Goal: Task Accomplishment & Management: Complete application form

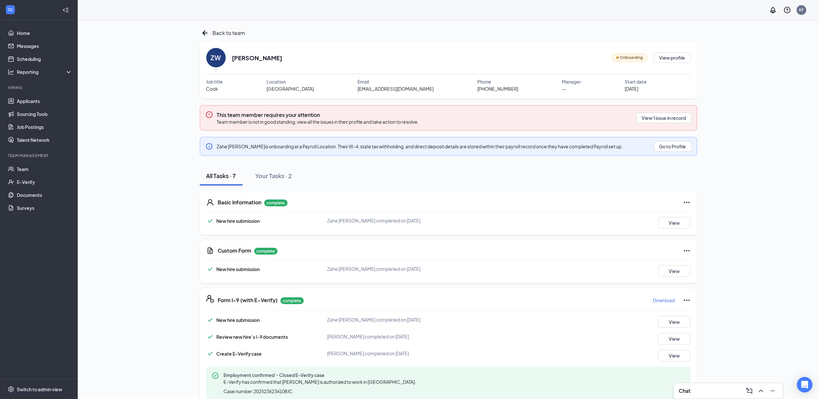
click at [700, 395] on div "Chat" at bounding box center [728, 391] width 99 height 10
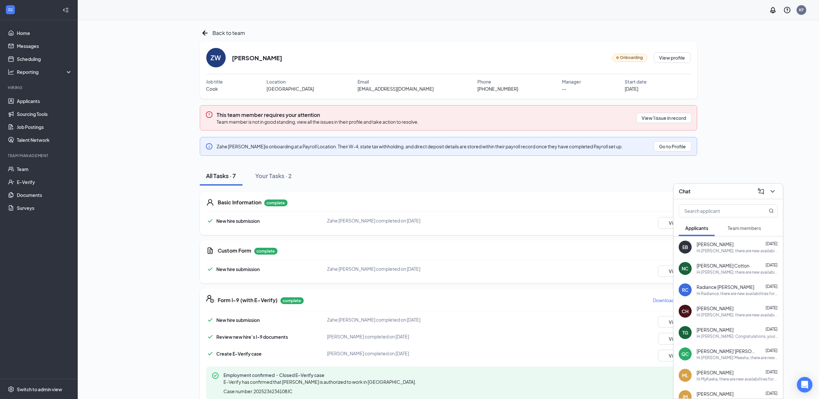
click at [736, 223] on button "Team members" at bounding box center [744, 228] width 46 height 16
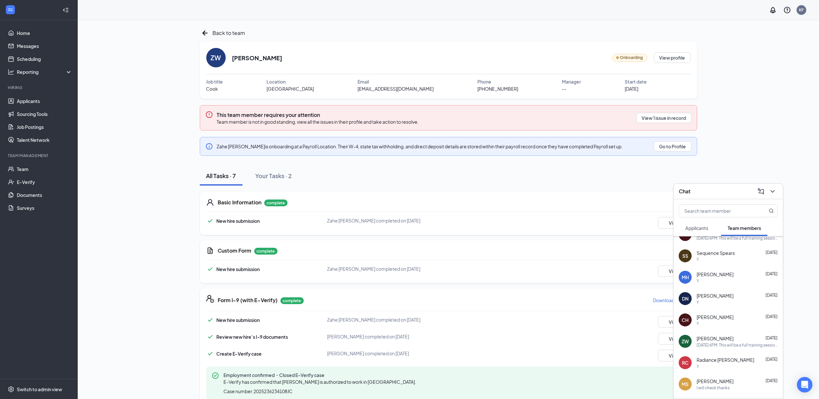
scroll to position [86, 0]
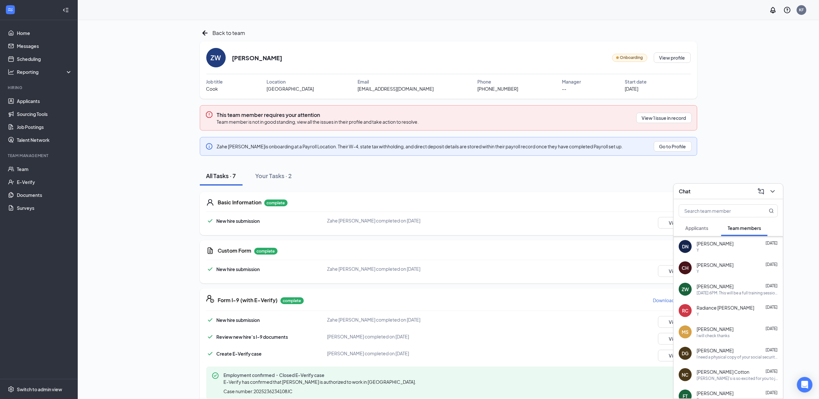
click at [718, 305] on span "Radiance [PERSON_NAME]" at bounding box center [725, 307] width 58 height 6
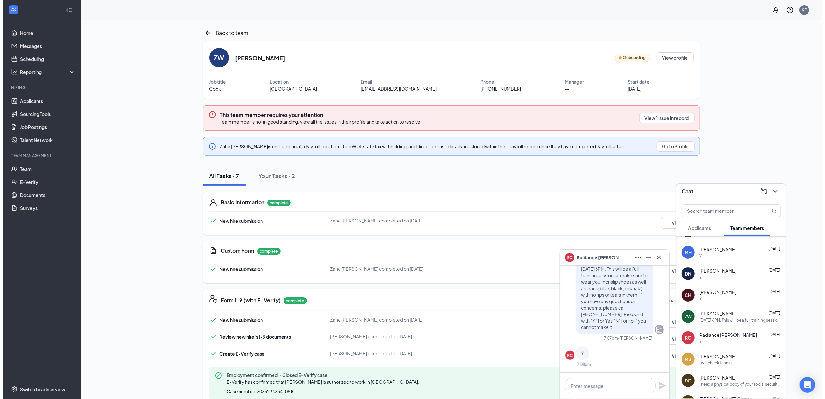
scroll to position [0, 0]
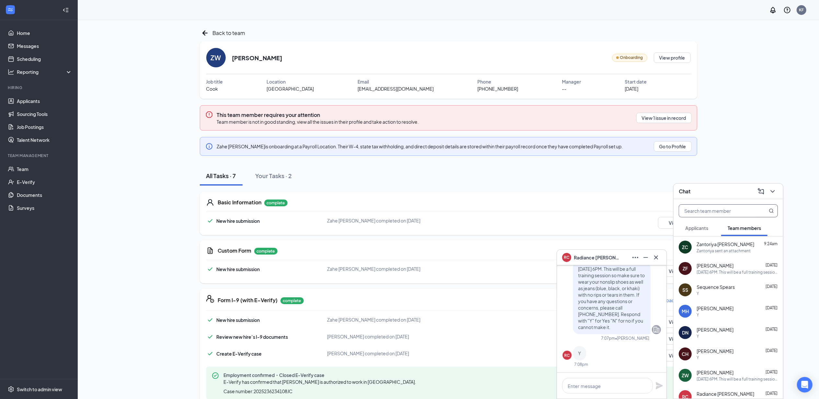
click at [706, 210] on input "text" at bounding box center [717, 211] width 77 height 12
click at [61, 100] on link "Applicants" at bounding box center [44, 101] width 55 height 13
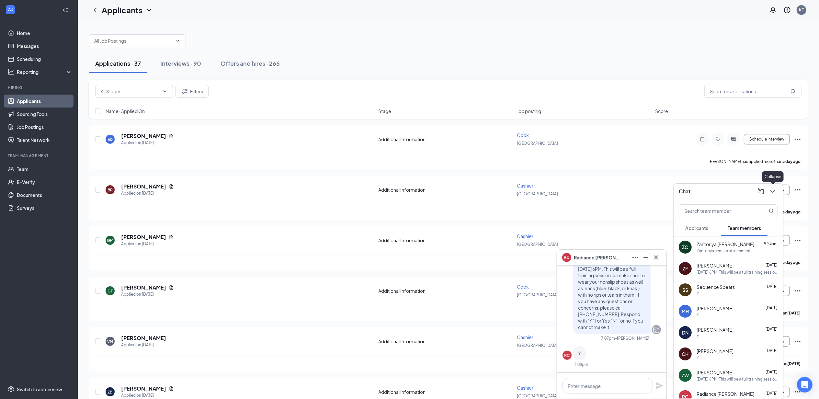
click at [774, 188] on icon "ChevronDown" at bounding box center [773, 191] width 8 height 8
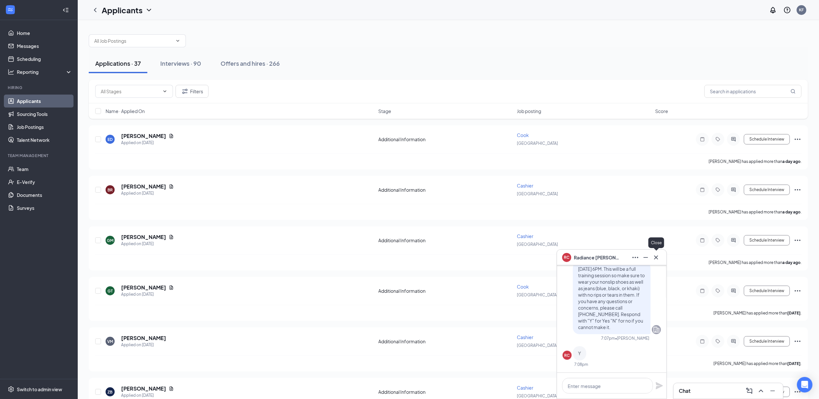
click at [658, 256] on icon "Cross" at bounding box center [656, 258] width 8 height 8
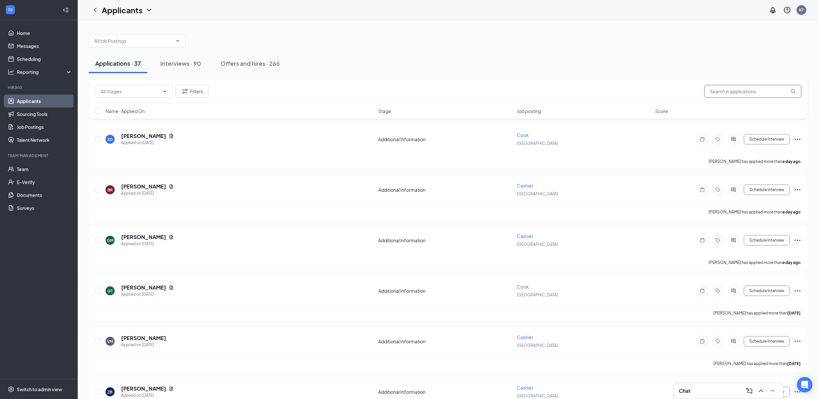
drag, startPoint x: 767, startPoint y: 98, endPoint x: 751, endPoint y: 71, distance: 30.9
click at [767, 96] on input "text" at bounding box center [752, 91] width 97 height 13
type input "i"
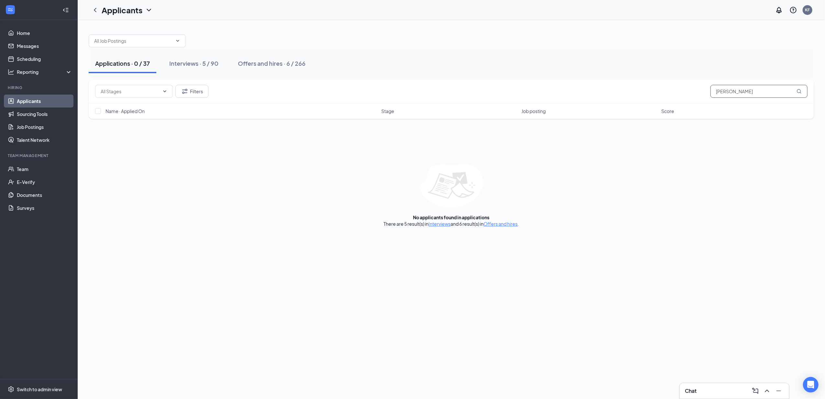
type input "[PERSON_NAME]"
click at [697, 383] on div "Chat" at bounding box center [734, 391] width 109 height 16
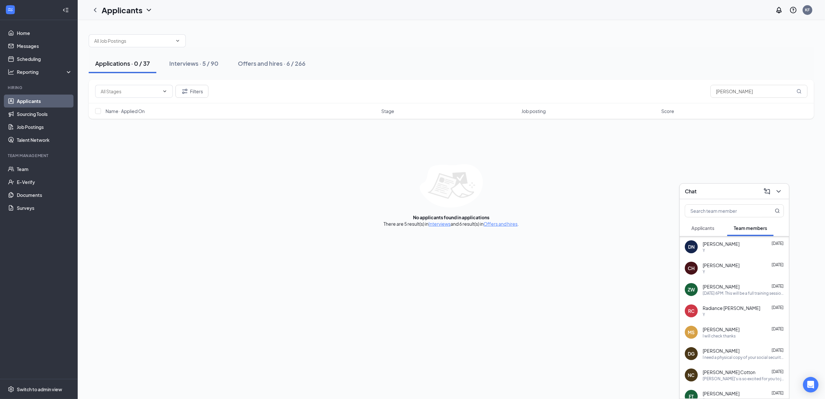
scroll to position [86, 0]
click at [735, 312] on div "Y" at bounding box center [743, 314] width 81 height 6
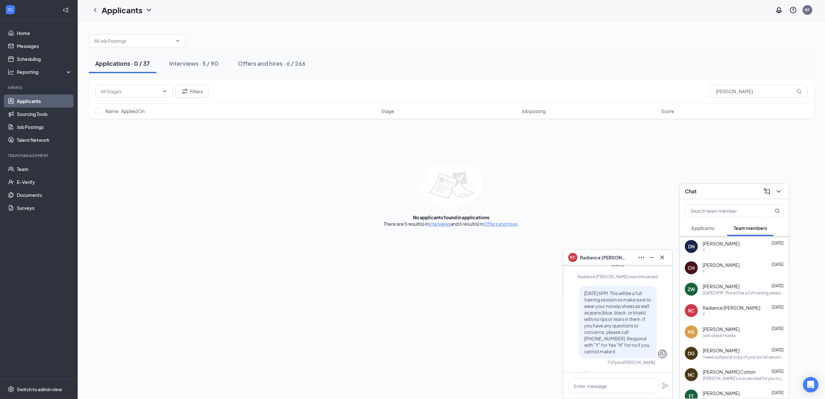
scroll to position [0, 0]
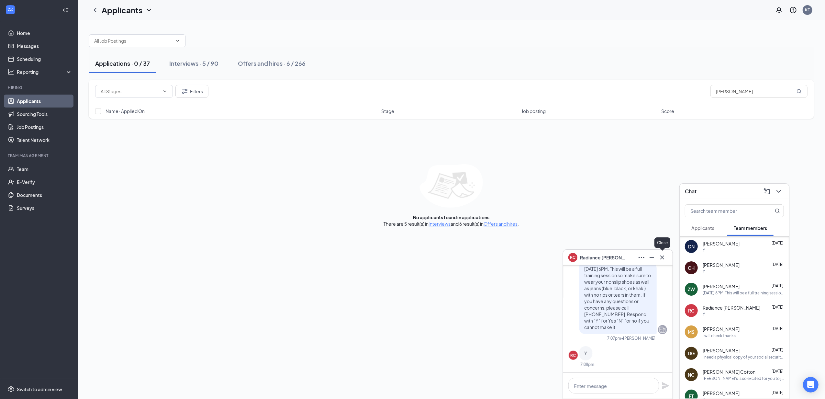
click at [666, 264] on div "RC Radiance [PERSON_NAME]" at bounding box center [617, 258] width 109 height 16
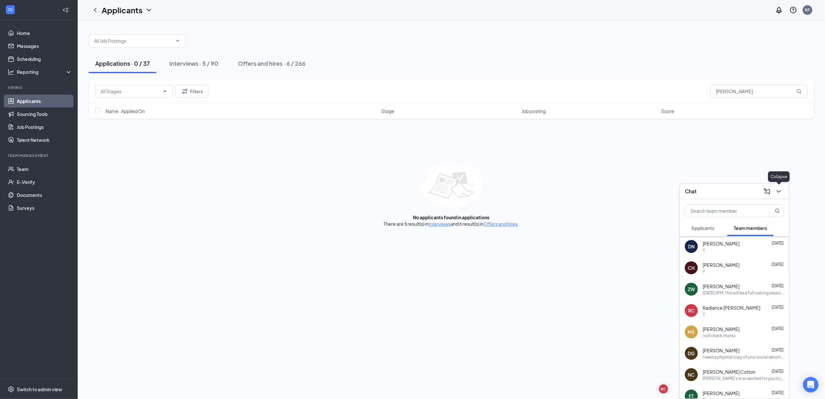
drag, startPoint x: 778, startPoint y: 192, endPoint x: 765, endPoint y: 196, distance: 13.6
click at [778, 192] on icon "ChevronDown" at bounding box center [779, 191] width 8 height 8
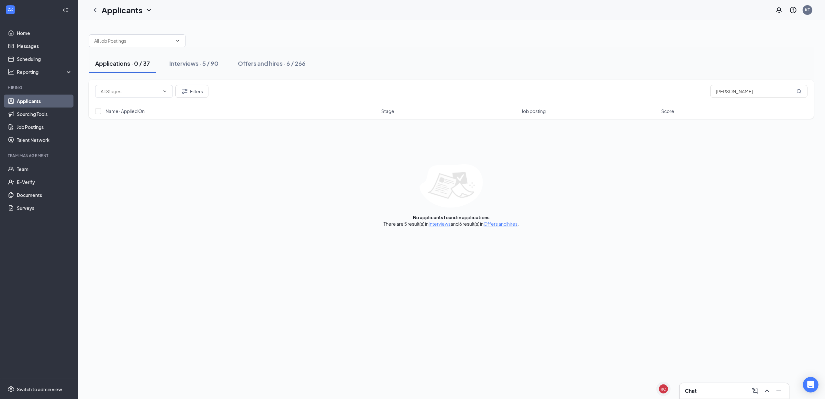
click at [436, 274] on div "Applications · 0 / 37 Interviews · 5 / 90 Offers and hires · 6 / 266 Filters [P…" at bounding box center [452, 209] width 748 height 379
click at [216, 58] on button "Interviews · 5 / 90" at bounding box center [194, 63] width 62 height 19
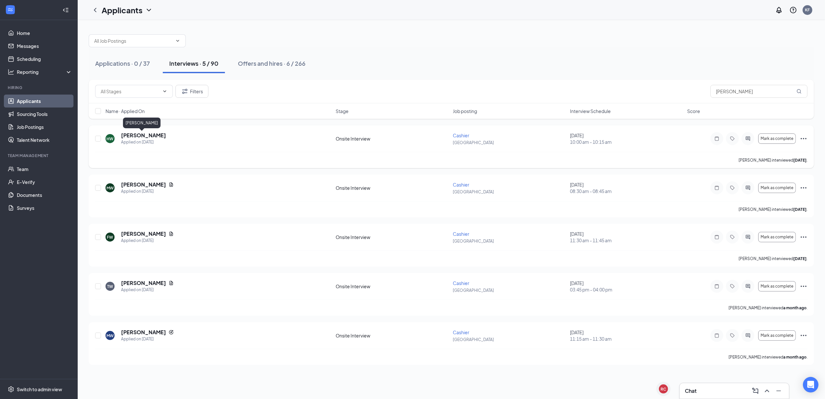
click at [142, 135] on h5 "[PERSON_NAME]" at bounding box center [143, 135] width 45 height 7
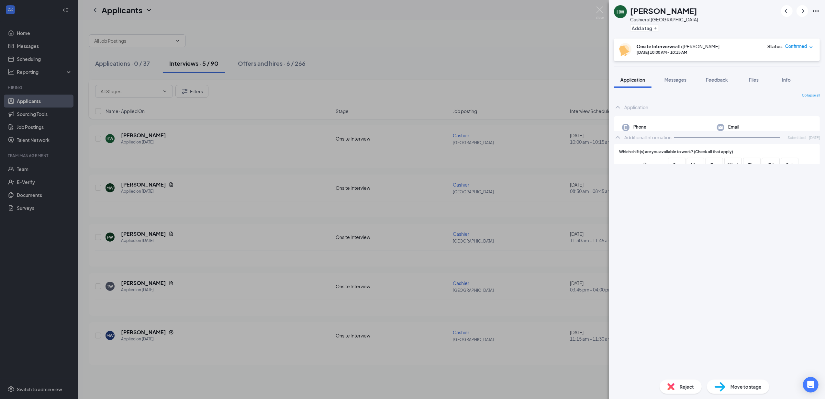
click at [717, 389] on img at bounding box center [720, 386] width 11 height 9
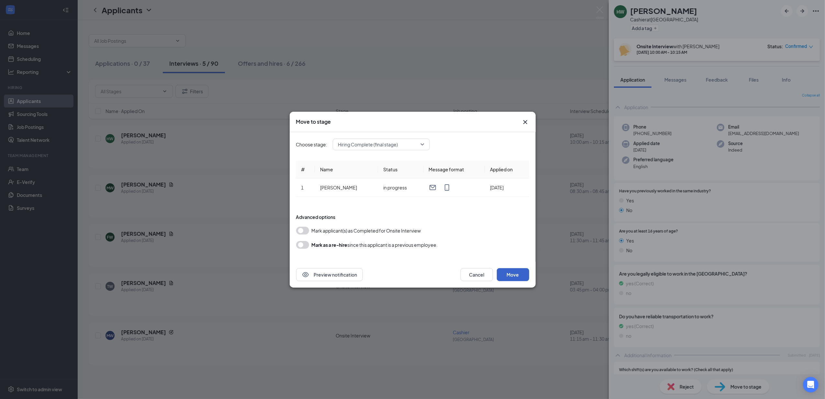
click at [518, 273] on button "Move" at bounding box center [513, 274] width 32 height 13
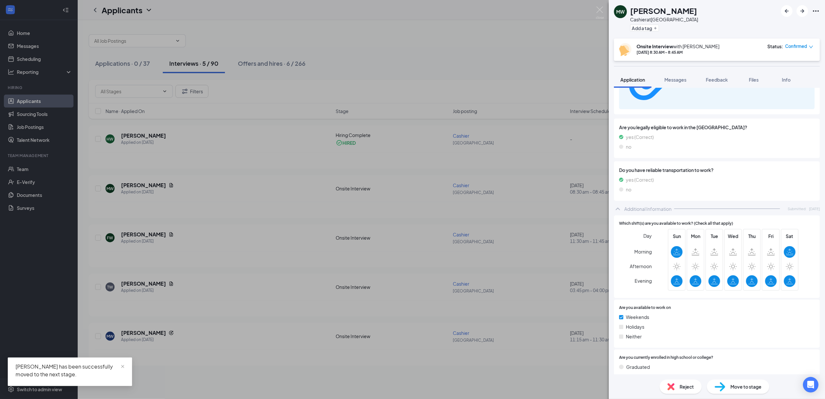
scroll to position [322, 0]
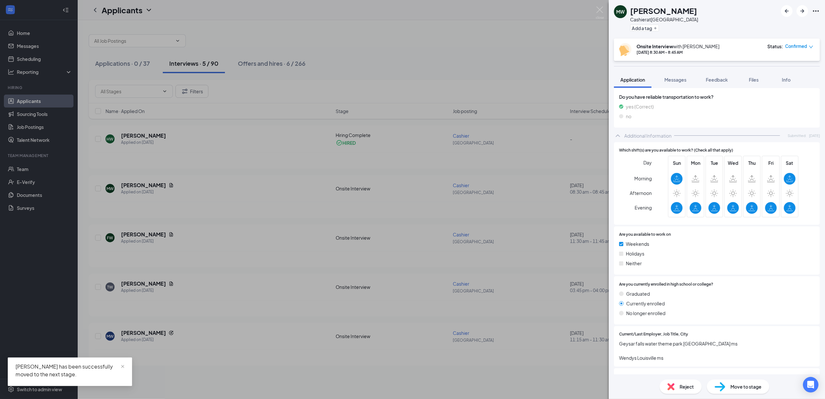
drag, startPoint x: 506, startPoint y: 255, endPoint x: 256, endPoint y: 199, distance: 256.9
click at [505, 254] on div "[PERSON_NAME] at [GEOGRAPHIC_DATA] Add a tag Onsite Interview with [PERSON_NAME…" at bounding box center [412, 199] width 825 height 399
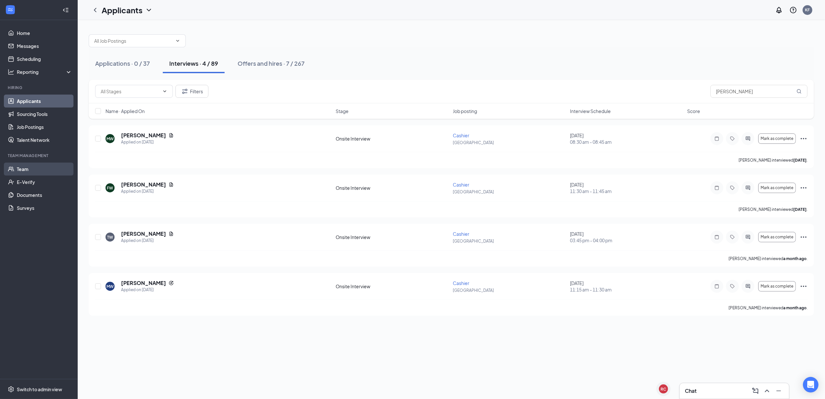
click at [40, 166] on link "Team" at bounding box center [44, 169] width 55 height 13
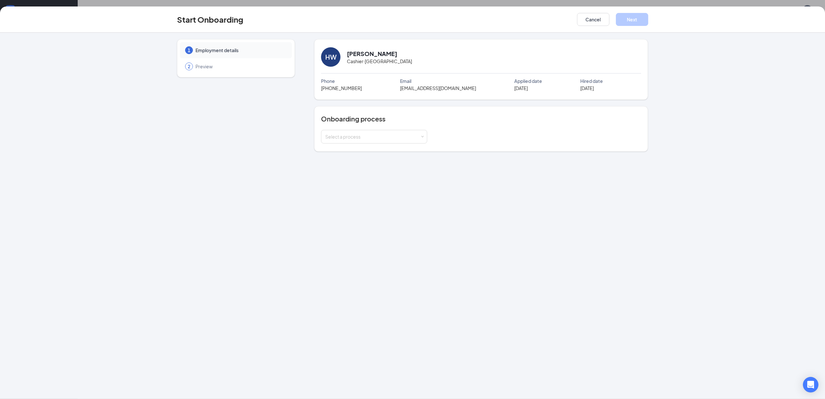
click at [359, 146] on div "Onboarding process Select a process" at bounding box center [481, 128] width 334 height 45
click at [352, 138] on div "Select a process" at bounding box center [372, 136] width 95 height 6
click at [347, 154] on li "Windward Group Onboarding" at bounding box center [374, 151] width 106 height 12
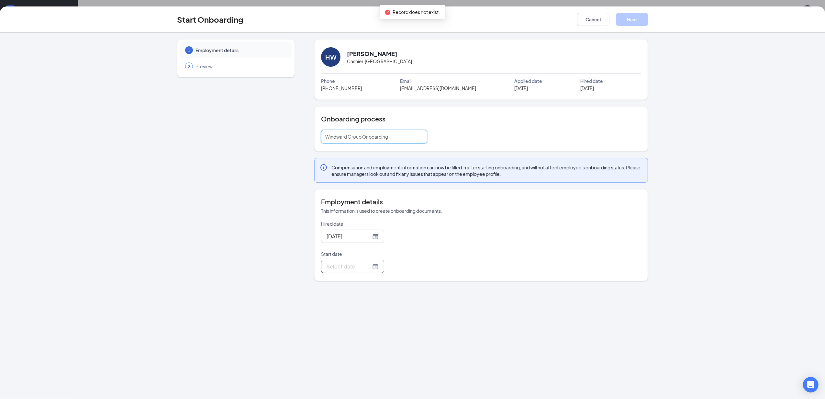
click at [354, 270] on div at bounding box center [352, 266] width 63 height 13
click at [352, 269] on input "Start date" at bounding box center [349, 266] width 44 height 8
type input "Jul 31, 2025"
type input "Jul 28, 2025"
type input "Jul 31, 2025"
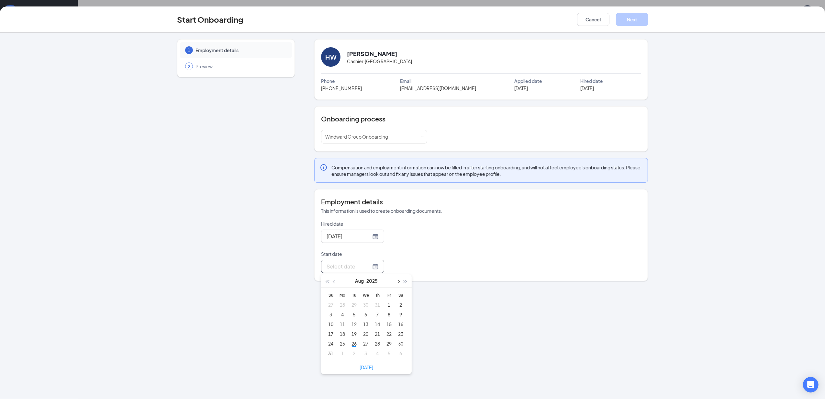
click at [397, 283] on span "button" at bounding box center [398, 281] width 3 height 3
type input "Sep 8, 2025"
click at [345, 318] on div "8" at bounding box center [343, 314] width 8 height 8
click at [627, 22] on button "Next" at bounding box center [632, 19] width 32 height 13
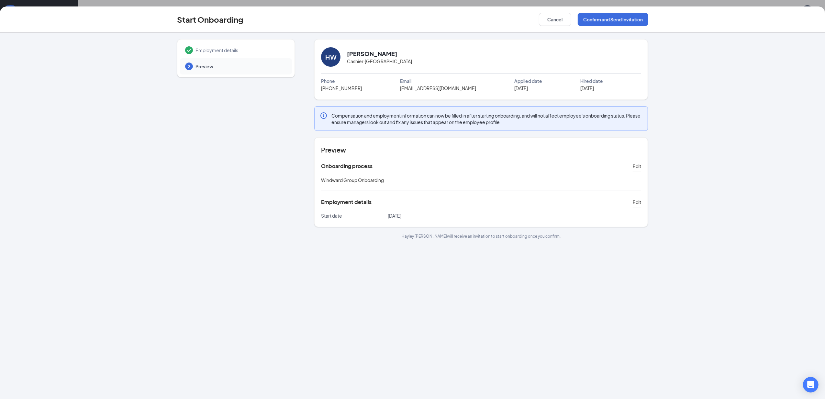
click at [622, 26] on div "Start Onboarding Cancel Confirm and Send Invitation" at bounding box center [412, 19] width 825 height 26
click at [617, 23] on button "Confirm and Send Invitation" at bounding box center [613, 19] width 71 height 13
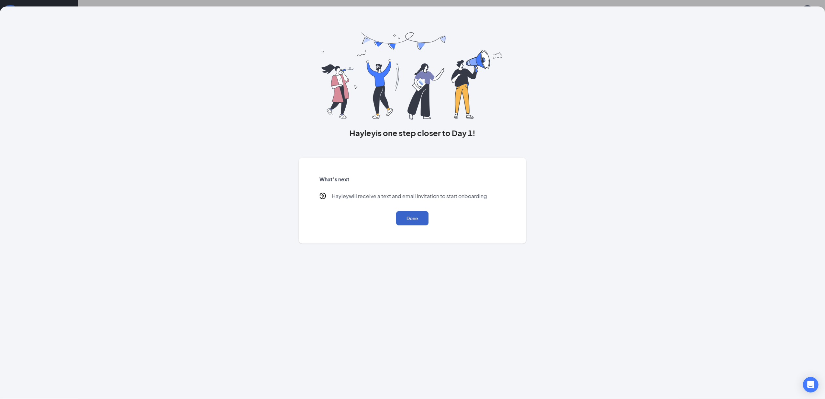
click at [407, 218] on button "Done" at bounding box center [412, 218] width 32 height 14
